Goal: Transaction & Acquisition: Purchase product/service

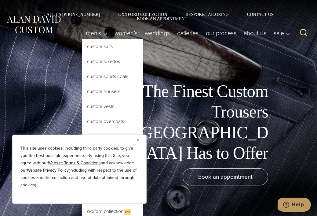
click at [104, 88] on link "Custom Trousers" at bounding box center [112, 91] width 61 height 15
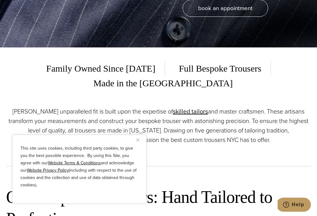
scroll to position [201, 0]
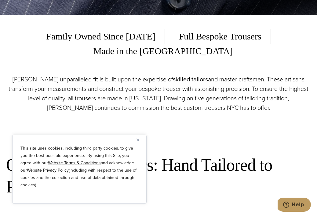
click at [138, 139] on img "Close" at bounding box center [138, 139] width 3 height 3
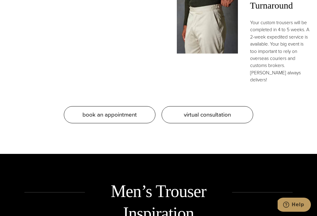
scroll to position [629, 0]
